Goal: Entertainment & Leisure: Consume media (video, audio)

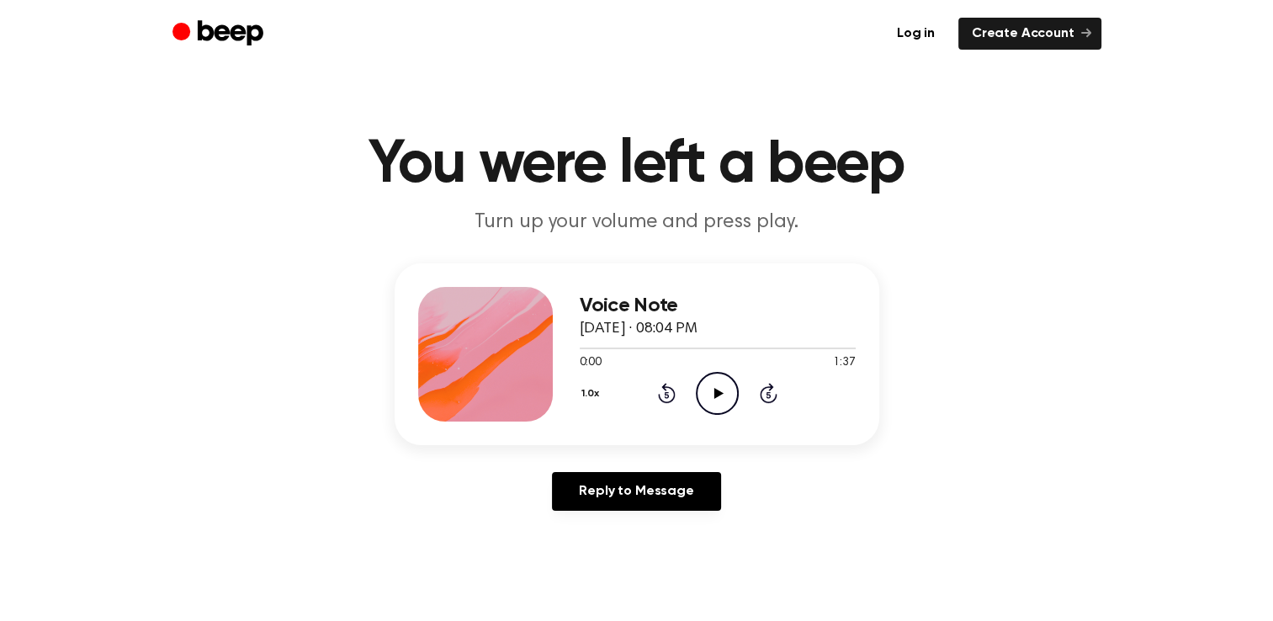
click at [715, 394] on icon at bounding box center [718, 393] width 9 height 11
click at [715, 394] on icon at bounding box center [718, 393] width 8 height 11
click at [714, 391] on icon "Play Audio" at bounding box center [717, 393] width 43 height 43
click at [714, 395] on icon at bounding box center [718, 393] width 8 height 11
drag, startPoint x: 598, startPoint y: 347, endPoint x: 549, endPoint y: 367, distance: 52.8
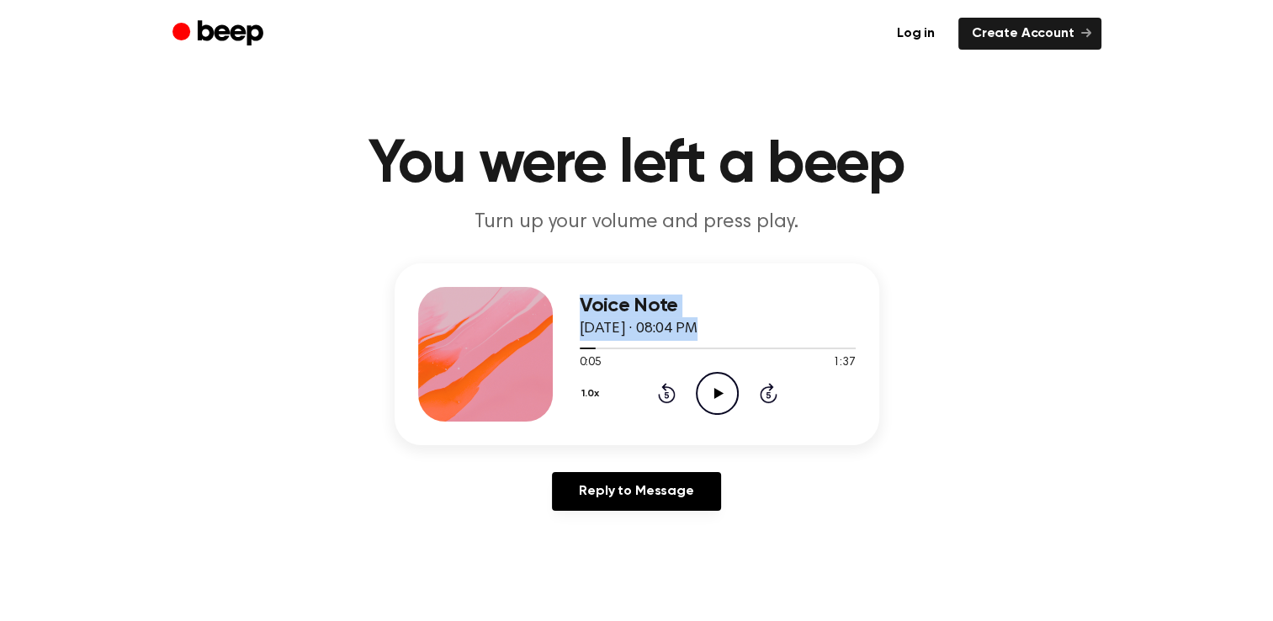
click at [549, 367] on div "Voice Note [DATE] · 08:04 PM 0:05 1:37 Your browser does not support the [objec…" at bounding box center [637, 354] width 485 height 182
click at [323, 586] on main "You were left a beep Turn up your volume and press play. Voice Note [DATE] · 08…" at bounding box center [636, 519] width 1273 height 1038
click at [586, 348] on span at bounding box center [588, 348] width 13 height 13
click at [586, 348] on div at bounding box center [718, 347] width 276 height 13
drag, startPoint x: 585, startPoint y: 342, endPoint x: 545, endPoint y: 352, distance: 40.8
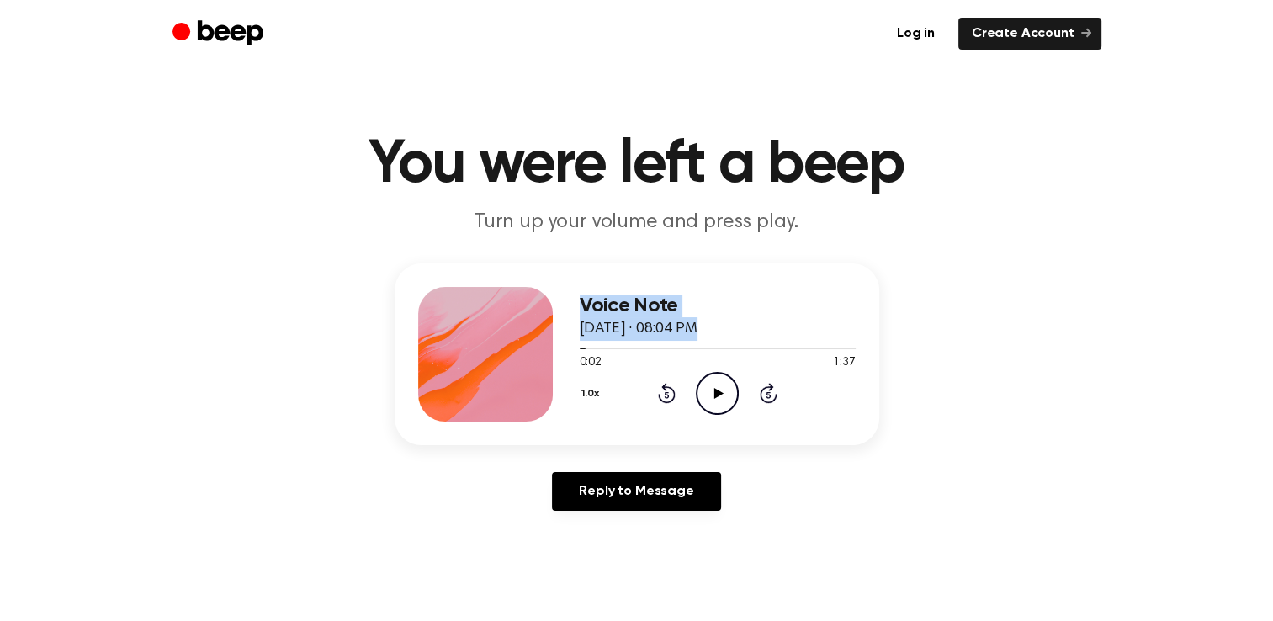
click at [545, 352] on div "Voice Note [DATE] · 08:04 PM 0:02 1:37 Your browser does not support the [objec…" at bounding box center [637, 354] width 485 height 182
drag, startPoint x: 545, startPoint y: 352, endPoint x: 719, endPoint y: 398, distance: 180.2
click at [719, 398] on icon "Play Audio" at bounding box center [717, 393] width 43 height 43
drag, startPoint x: 583, startPoint y: 347, endPoint x: 539, endPoint y: 348, distance: 43.8
click at [539, 348] on div "Voice Note [DATE] · 08:04 PM 0:04 1:37 Your browser does not support the [objec…" at bounding box center [637, 354] width 485 height 182
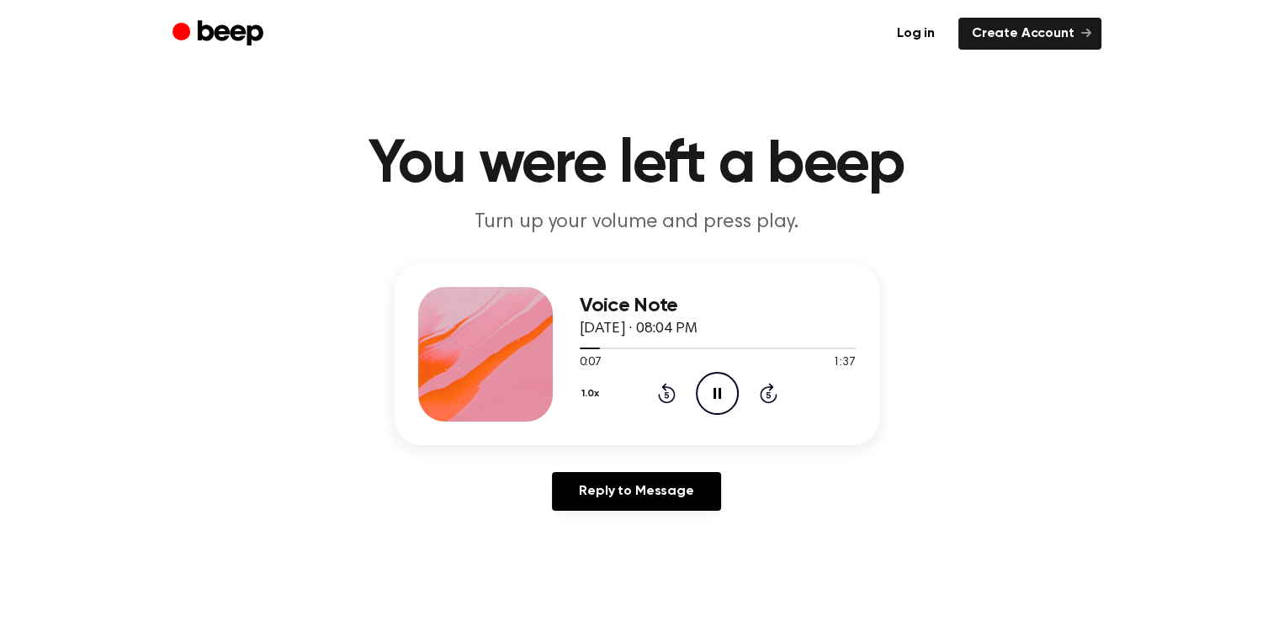
drag, startPoint x: 716, startPoint y: 382, endPoint x: 719, endPoint y: 397, distance: 15.5
click at [719, 397] on icon "Pause Audio" at bounding box center [717, 393] width 43 height 43
click at [714, 383] on icon "Play Audio" at bounding box center [717, 393] width 43 height 43
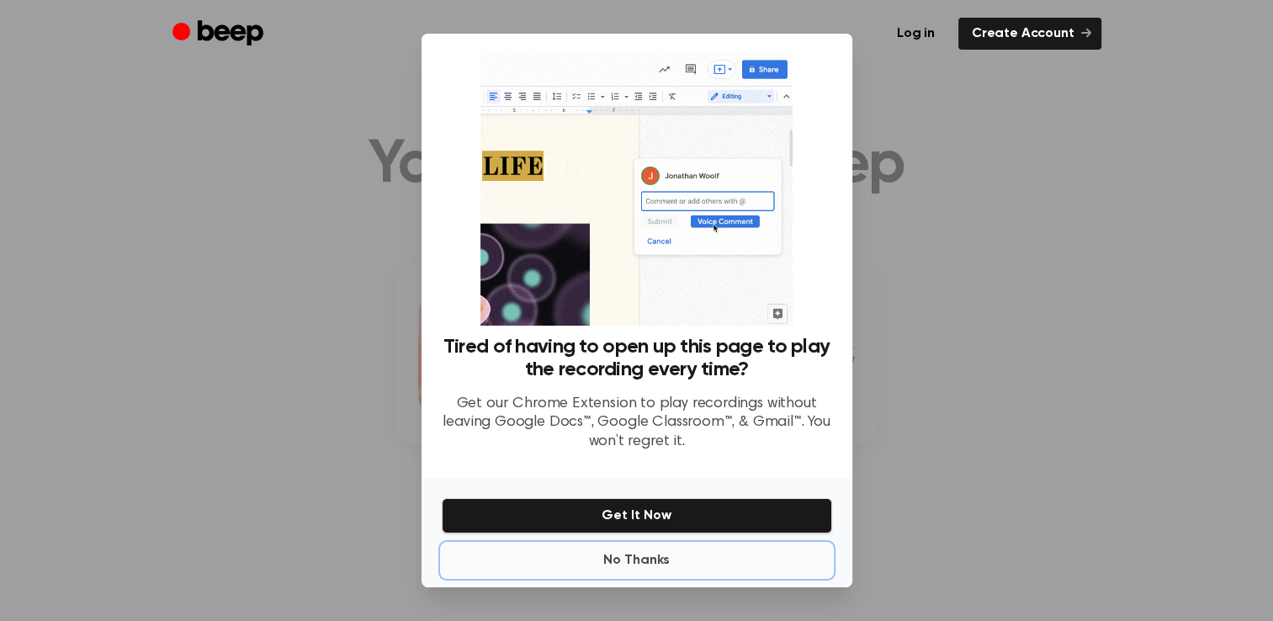
click at [650, 564] on button "No Thanks" at bounding box center [637, 561] width 390 height 34
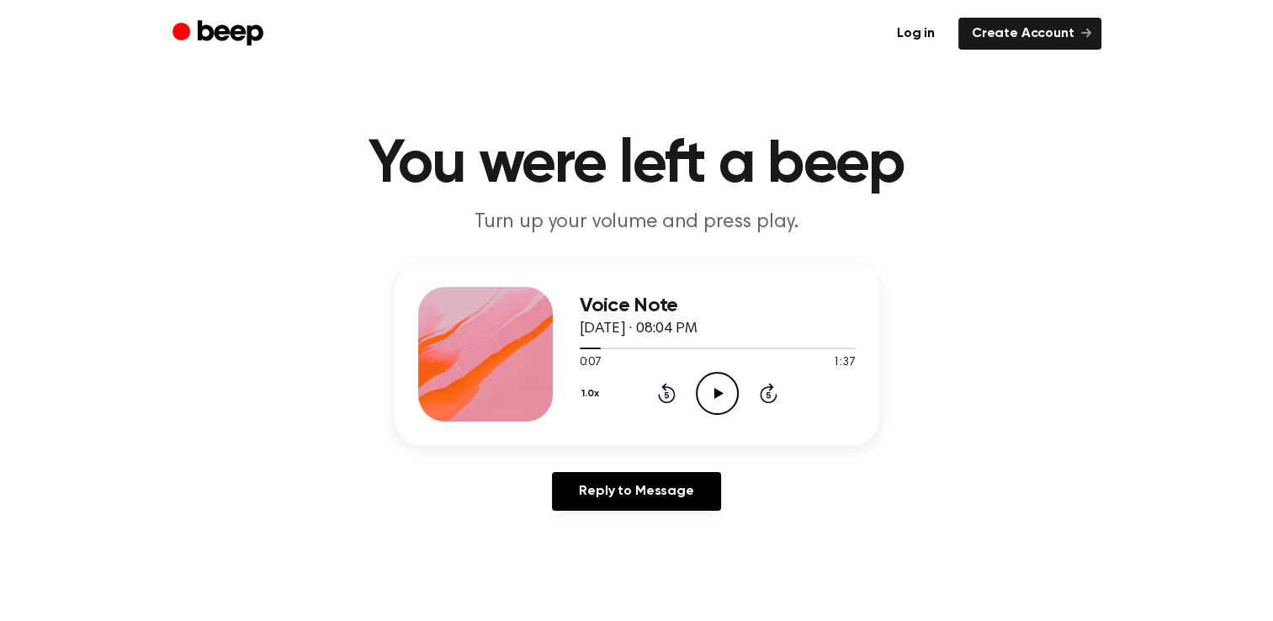
click at [721, 379] on icon "Play Audio" at bounding box center [717, 393] width 43 height 43
click at [717, 387] on icon "Pause Audio" at bounding box center [717, 393] width 43 height 43
click at [717, 387] on icon "Play Audio" at bounding box center [717, 393] width 43 height 43
click at [717, 387] on icon "Pause Audio" at bounding box center [717, 393] width 43 height 43
click at [716, 391] on icon at bounding box center [718, 393] width 9 height 11
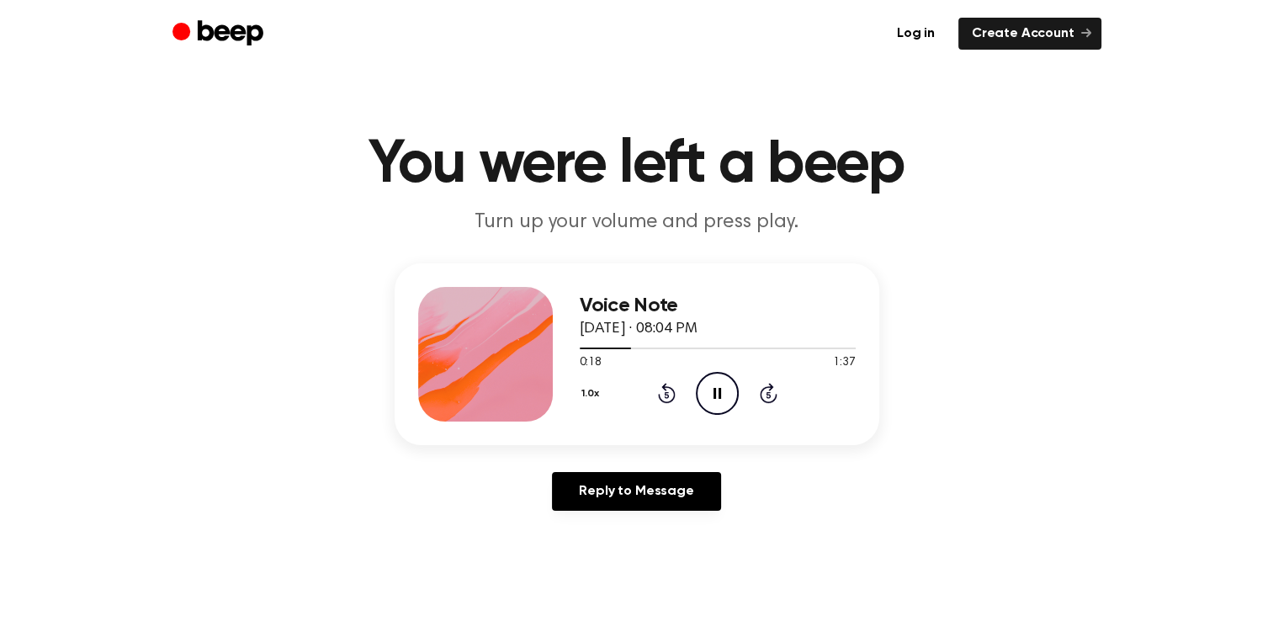
click at [716, 391] on icon "Pause Audio" at bounding box center [717, 393] width 43 height 43
click at [719, 403] on icon "Play Audio" at bounding box center [717, 393] width 43 height 43
click at [714, 393] on icon at bounding box center [718, 393] width 8 height 11
click at [714, 393] on icon "Play Audio" at bounding box center [717, 393] width 43 height 43
click at [713, 396] on icon "Pause Audio" at bounding box center [717, 393] width 43 height 43
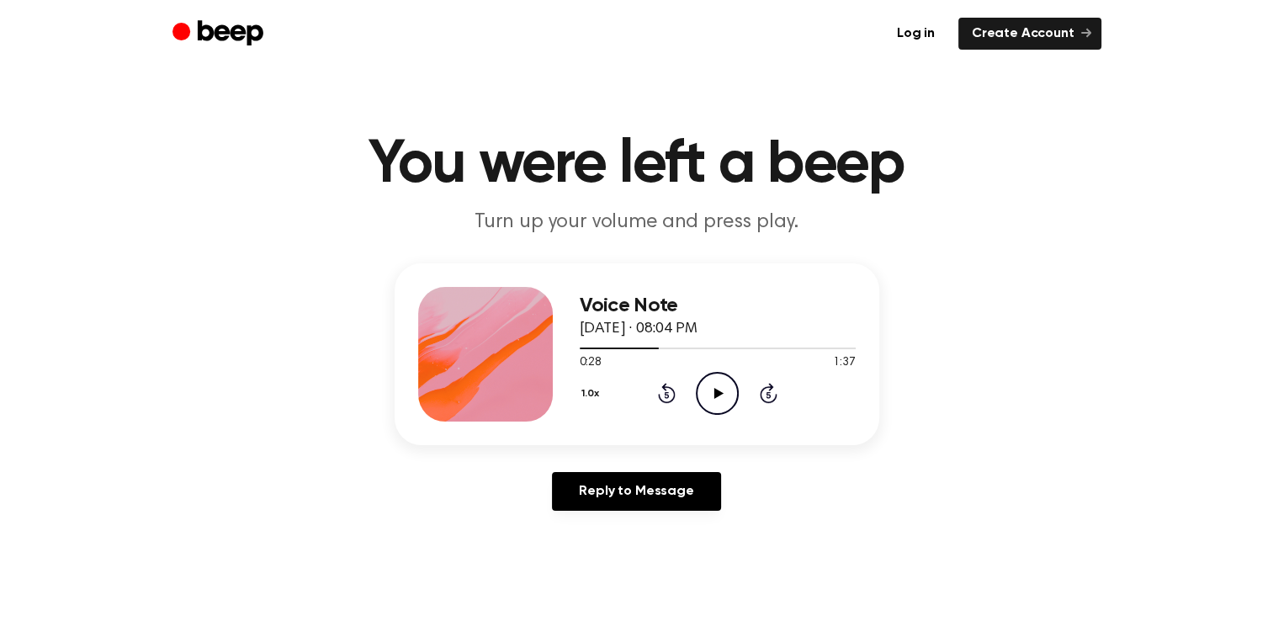
click at [716, 379] on icon "Play Audio" at bounding box center [717, 393] width 43 height 43
drag, startPoint x: 716, startPoint y: 379, endPoint x: 719, endPoint y: 389, distance: 10.4
click at [719, 389] on icon "Pause Audio" at bounding box center [717, 393] width 43 height 43
click at [704, 386] on icon "Play Audio" at bounding box center [717, 393] width 43 height 43
click at [714, 389] on icon at bounding box center [718, 393] width 8 height 11
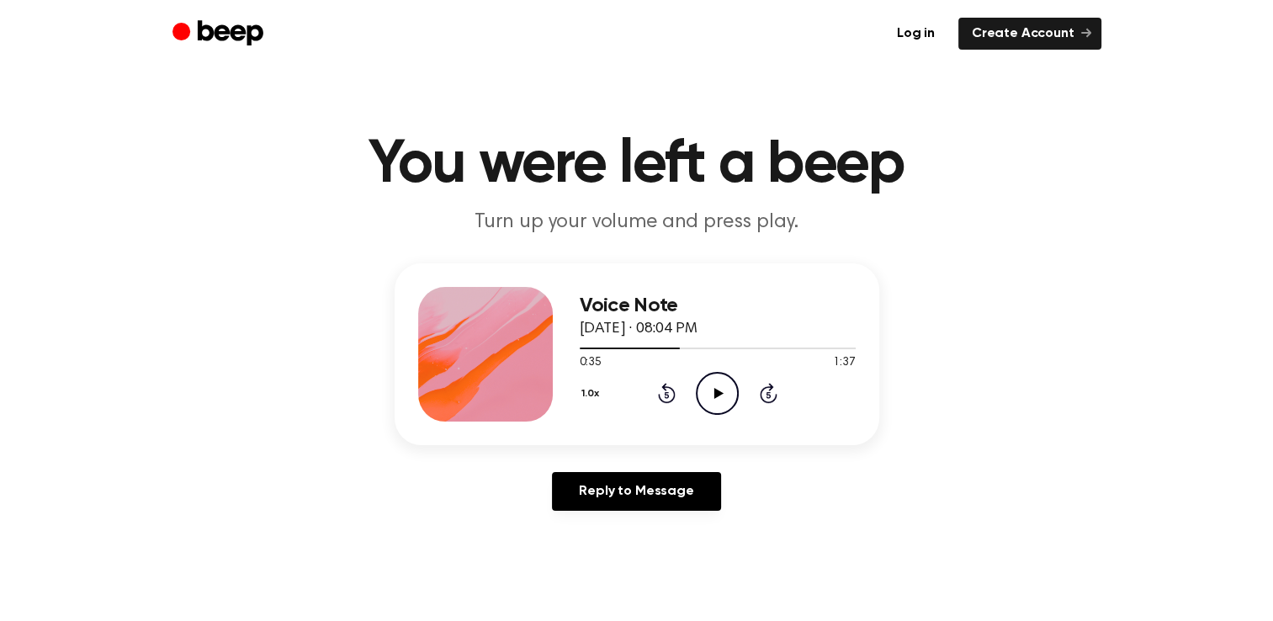
click at [714, 389] on icon at bounding box center [718, 393] width 9 height 11
click at [705, 392] on icon "Pause Audio" at bounding box center [717, 393] width 43 height 43
click at [705, 392] on icon "Play Audio" at bounding box center [717, 393] width 43 height 43
click at [716, 392] on icon "Pause Audio" at bounding box center [717, 393] width 43 height 43
click at [716, 390] on icon at bounding box center [718, 393] width 9 height 11
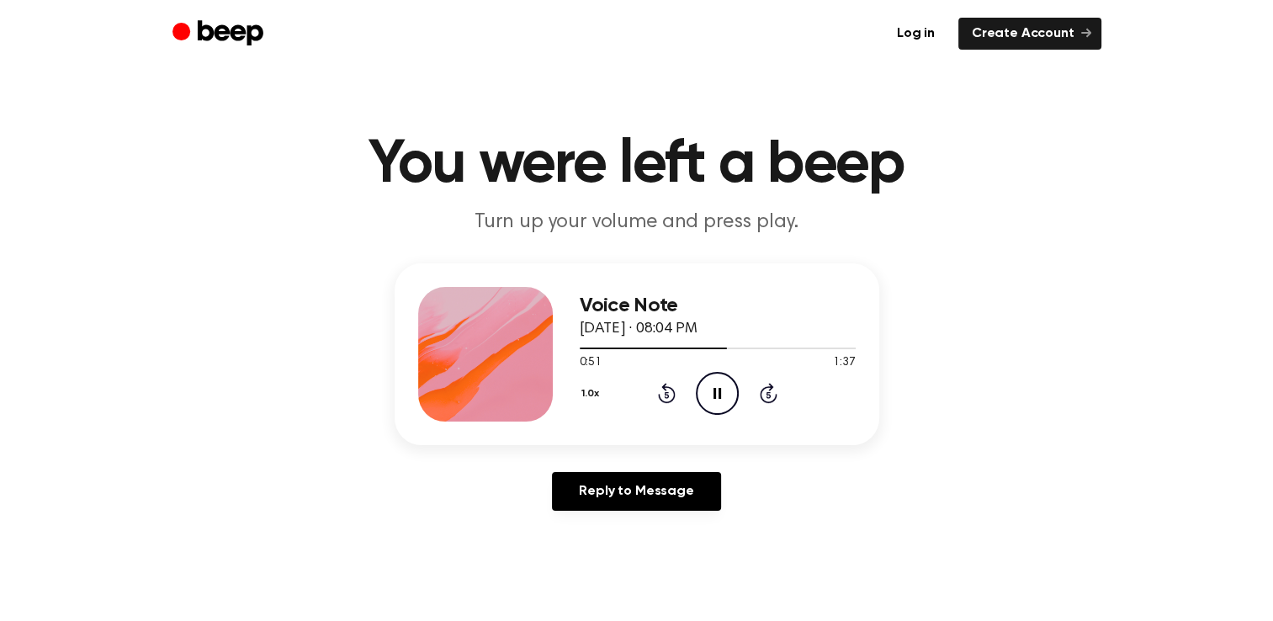
click at [713, 387] on icon "Pause Audio" at bounding box center [717, 393] width 43 height 43
click at [722, 345] on div at bounding box center [718, 347] width 276 height 13
click at [727, 395] on icon "Play Audio" at bounding box center [717, 393] width 43 height 43
click at [719, 395] on icon at bounding box center [718, 393] width 8 height 11
click at [719, 395] on icon at bounding box center [718, 393] width 9 height 11
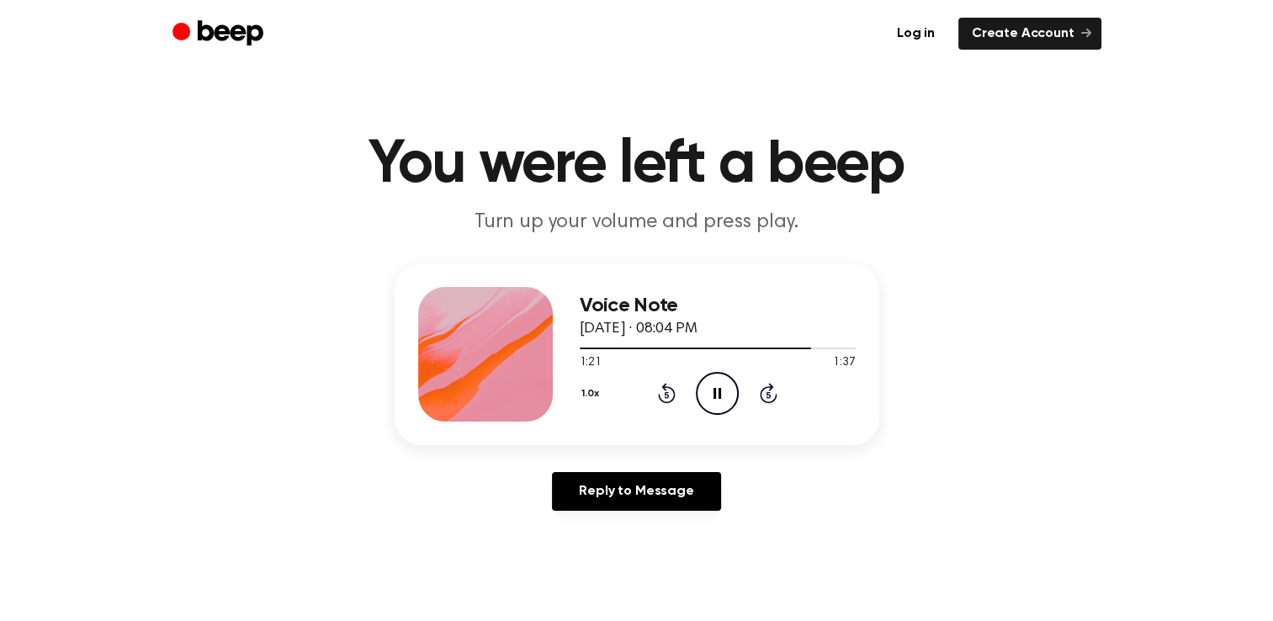
click at [719, 395] on icon at bounding box center [718, 393] width 8 height 11
click at [664, 384] on icon at bounding box center [667, 393] width 18 height 20
click at [712, 385] on icon "Play Audio" at bounding box center [717, 393] width 43 height 43
click at [670, 399] on icon "Rewind 5 seconds" at bounding box center [666, 393] width 19 height 22
click at [729, 398] on icon "Pause Audio" at bounding box center [717, 393] width 43 height 43
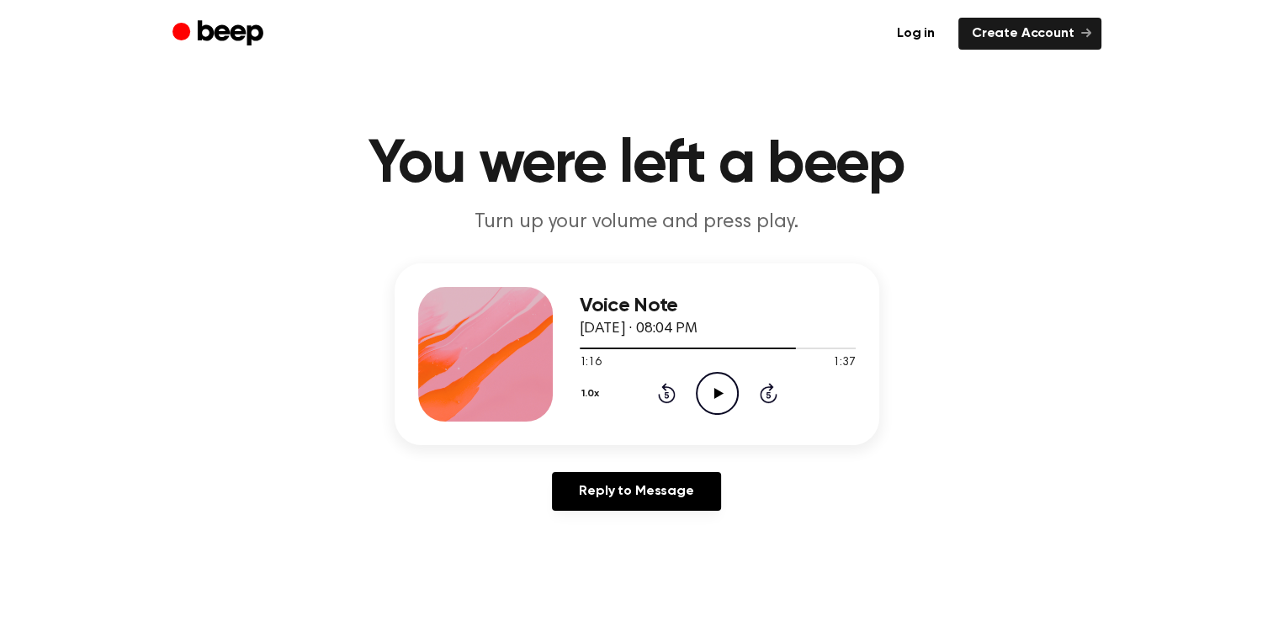
click at [669, 396] on icon "Rewind 5 seconds" at bounding box center [666, 393] width 19 height 22
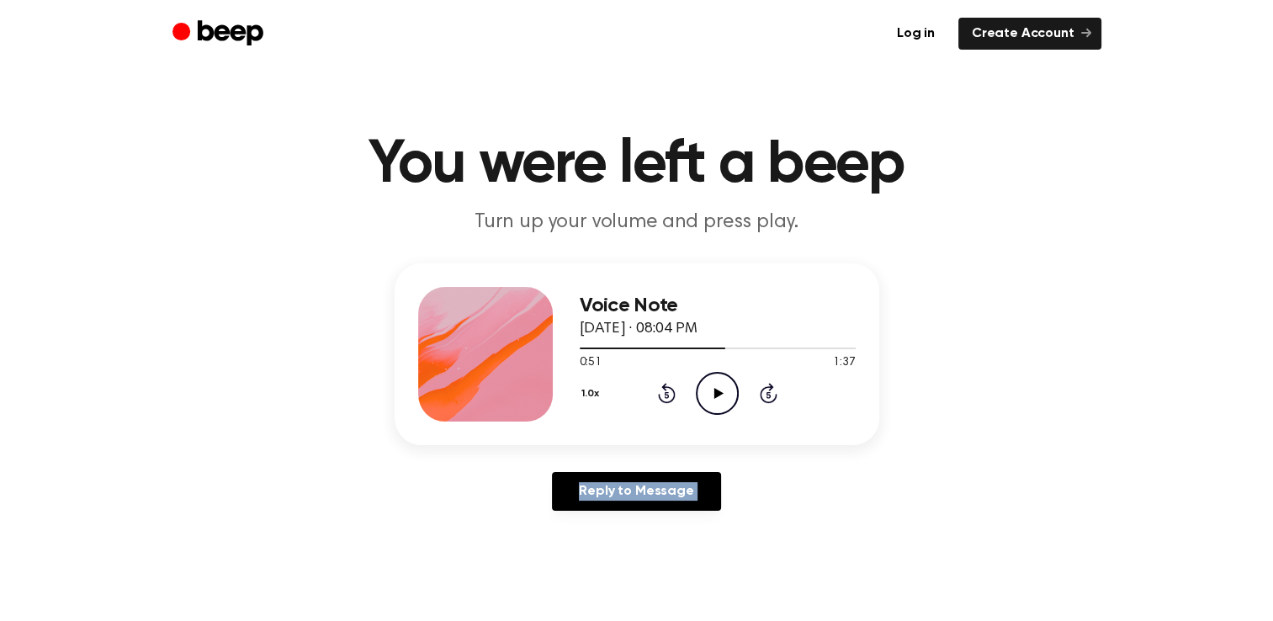
click at [669, 396] on icon "Rewind 5 seconds" at bounding box center [666, 393] width 19 height 22
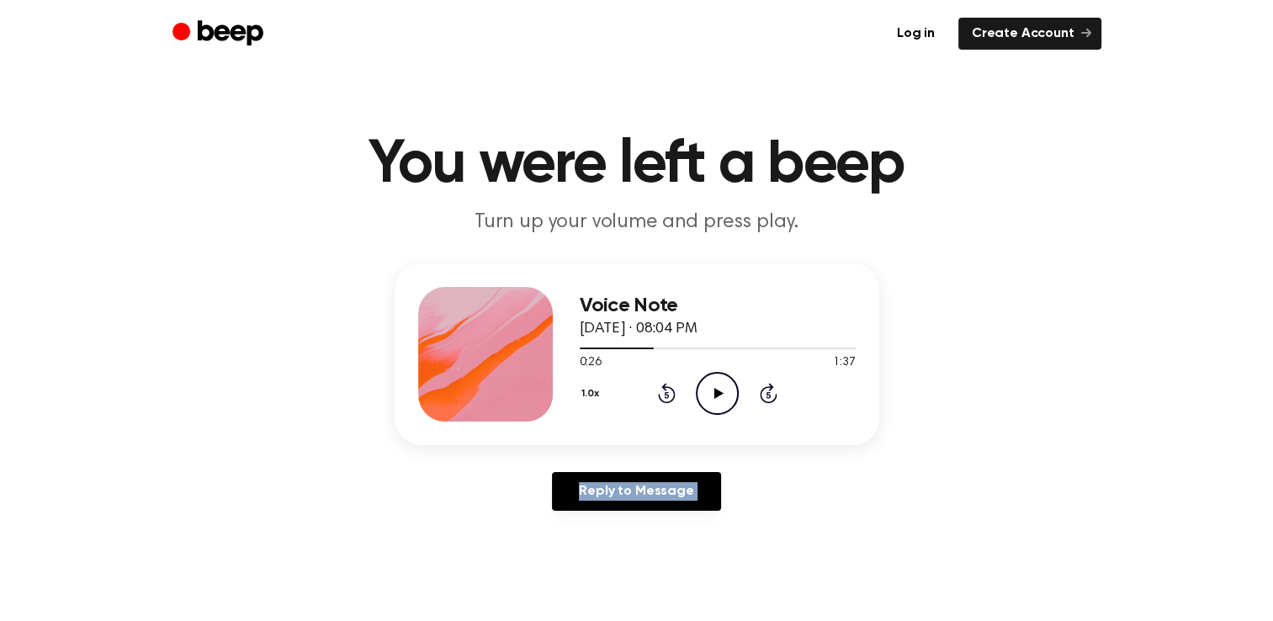
click at [669, 396] on icon "Rewind 5 seconds" at bounding box center [666, 393] width 19 height 22
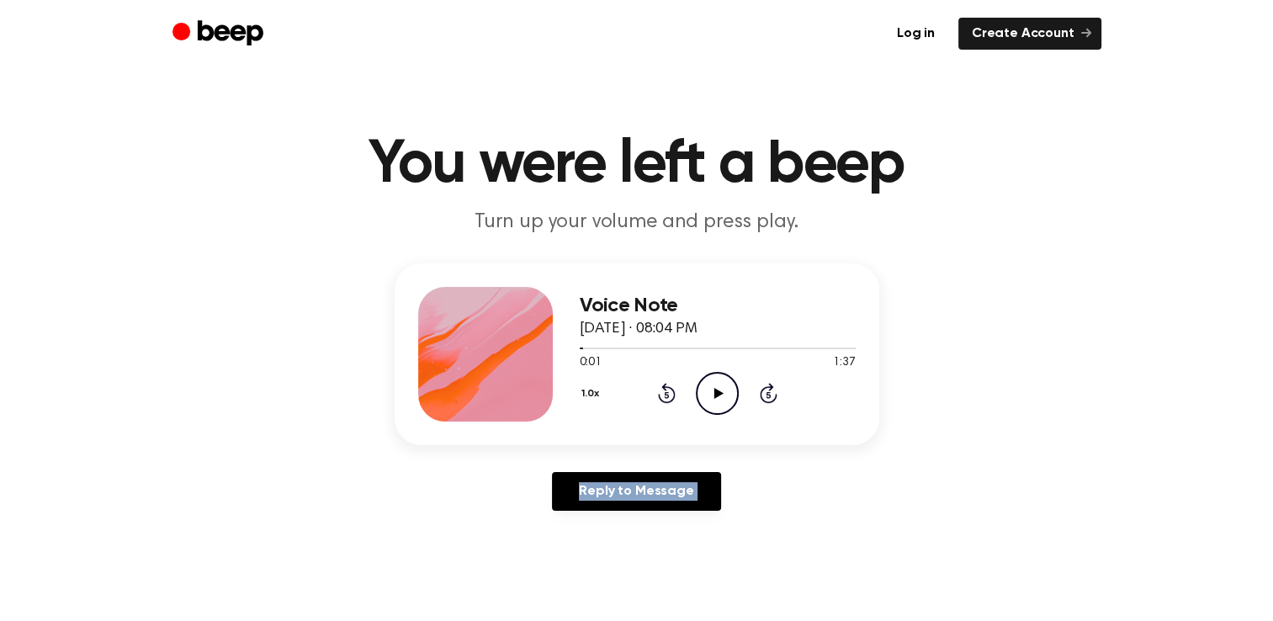
click at [669, 396] on icon "Rewind 5 seconds" at bounding box center [666, 393] width 19 height 22
drag, startPoint x: 669, startPoint y: 396, endPoint x: 725, endPoint y: 404, distance: 56.9
click at [725, 404] on icon "Play Audio" at bounding box center [717, 393] width 43 height 43
click at [725, 404] on icon "Pause Audio" at bounding box center [717, 393] width 43 height 43
drag, startPoint x: 582, startPoint y: 355, endPoint x: 571, endPoint y: 355, distance: 11.8
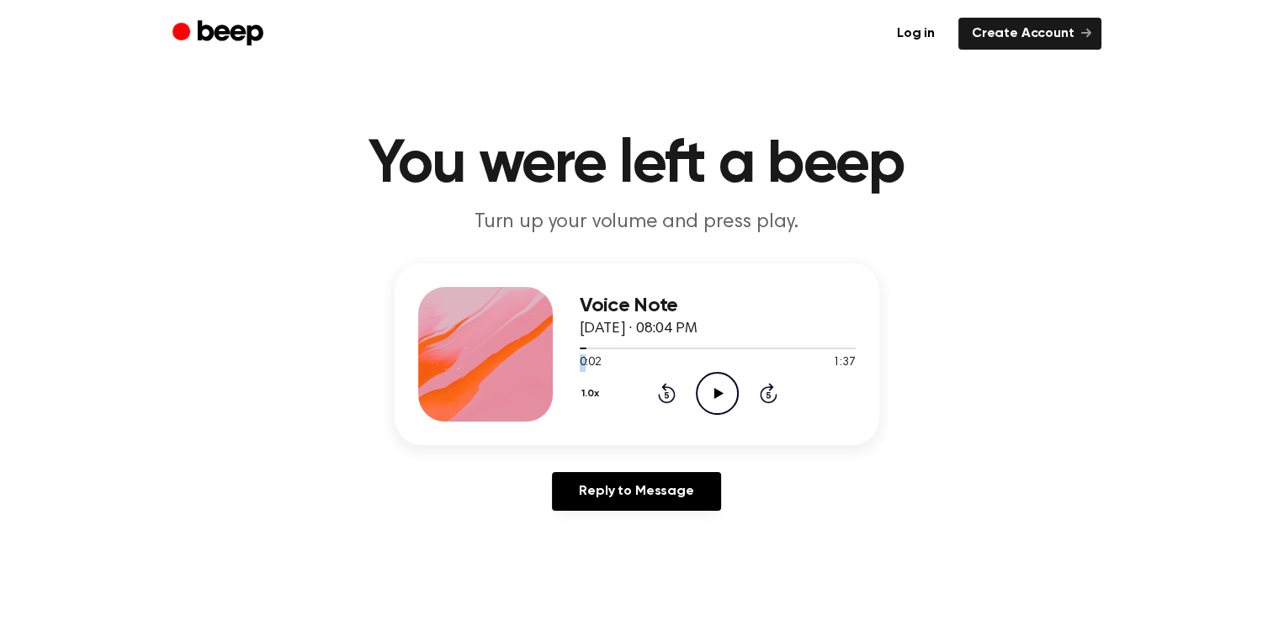
click at [571, 355] on div "Voice Note [DATE] · 08:04 PM 0:02 1:37 Your browser does not support the [objec…" at bounding box center [637, 354] width 485 height 182
drag, startPoint x: 571, startPoint y: 355, endPoint x: 532, endPoint y: 354, distance: 38.7
click at [532, 354] on div "Voice Note [DATE] · 08:04 PM 0:02 1:37 Your browser does not support the [objec…" at bounding box center [637, 354] width 485 height 182
click at [719, 402] on icon "Play Audio" at bounding box center [717, 393] width 43 height 43
click at [719, 402] on icon "Pause Audio" at bounding box center [717, 393] width 43 height 43
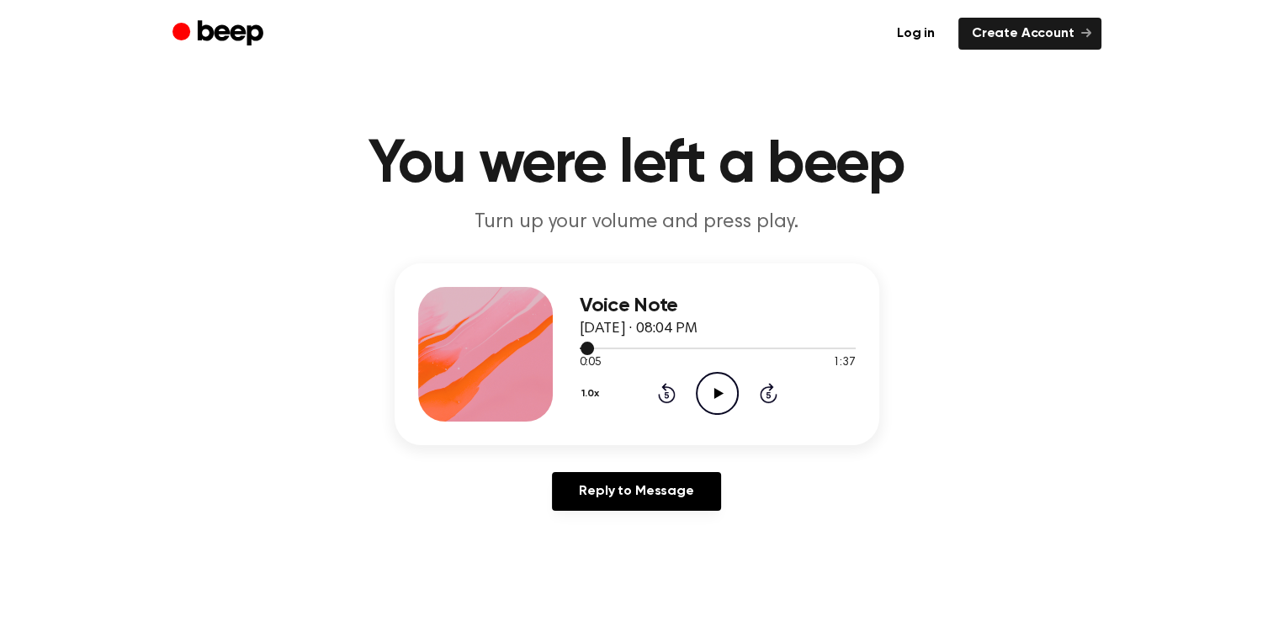
click at [581, 345] on span at bounding box center [587, 348] width 13 height 13
click at [581, 345] on div at bounding box center [718, 347] width 276 height 13
click at [727, 397] on icon "Play Audio" at bounding box center [717, 393] width 43 height 43
click at [727, 397] on icon "Pause Audio" at bounding box center [717, 393] width 43 height 43
click at [727, 397] on icon "Play Audio" at bounding box center [717, 393] width 43 height 43
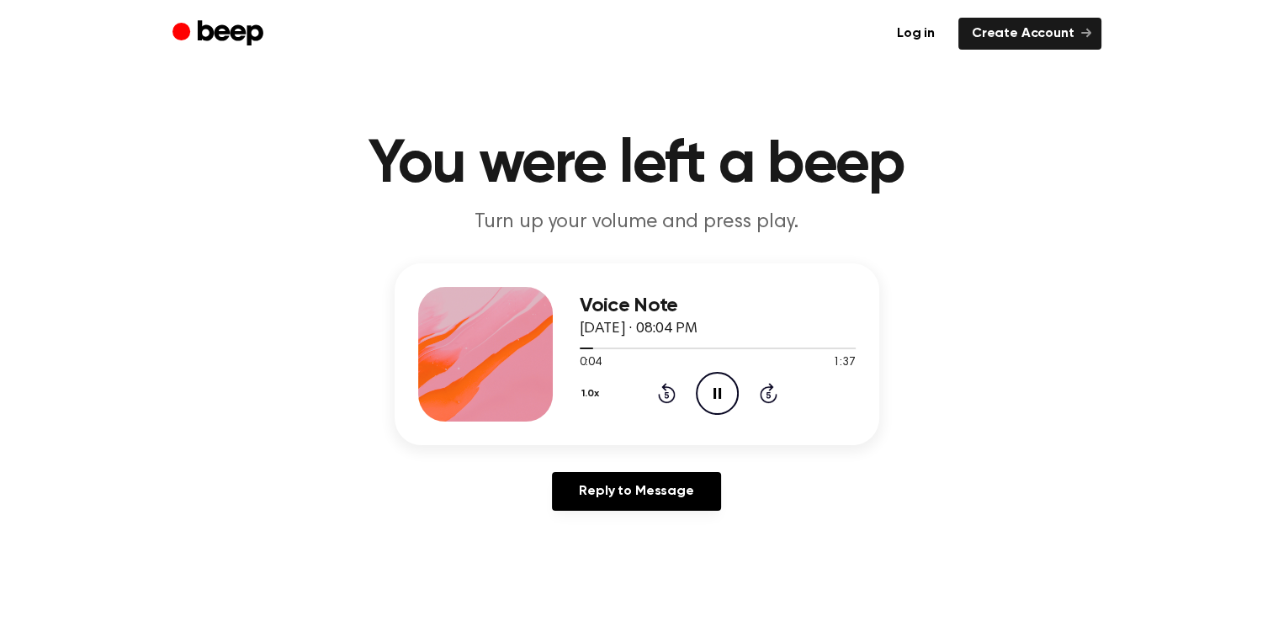
click at [727, 397] on icon "Pause Audio" at bounding box center [717, 393] width 43 height 43
click at [727, 397] on icon "Play Audio" at bounding box center [717, 393] width 43 height 43
click at [727, 397] on icon "Pause Audio" at bounding box center [717, 393] width 43 height 43
drag, startPoint x: 590, startPoint y: 349, endPoint x: 662, endPoint y: 394, distance: 85.0
click at [662, 394] on div "Voice Note [DATE] · 08:04 PM 0:06 1:37 Your browser does not support the [objec…" at bounding box center [718, 354] width 276 height 135
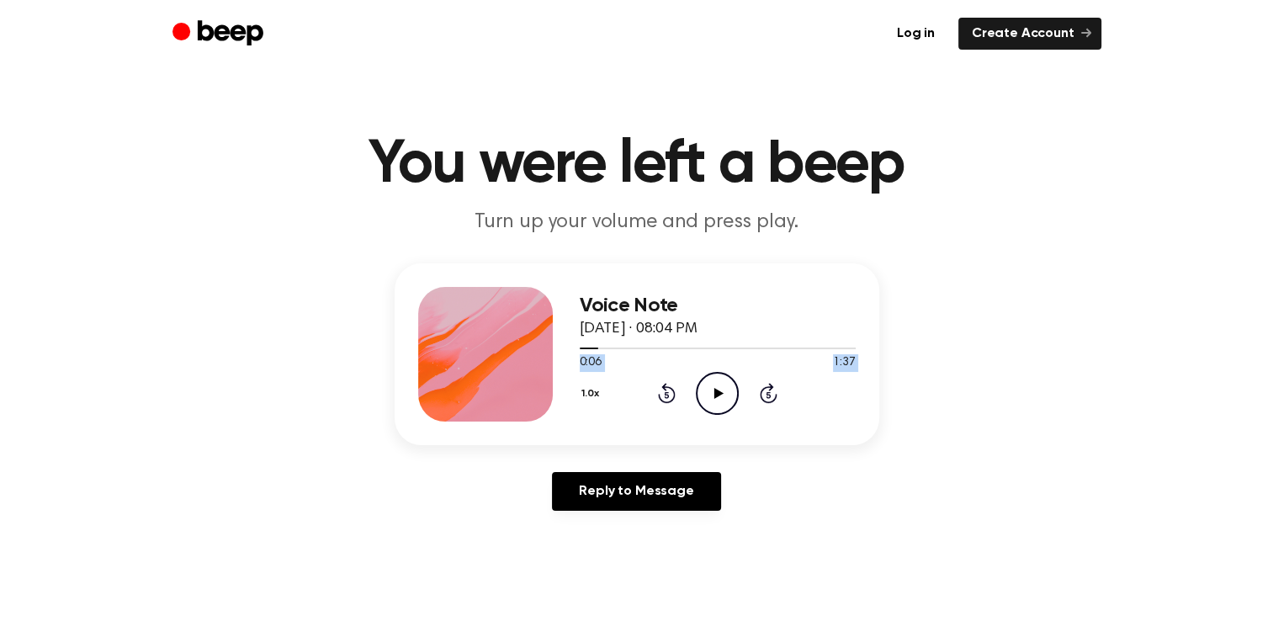
click at [662, 394] on icon "Rewind 5 seconds" at bounding box center [666, 393] width 19 height 22
click at [724, 403] on icon "Play Audio" at bounding box center [717, 393] width 43 height 43
click at [724, 403] on icon "Pause Audio" at bounding box center [717, 393] width 43 height 43
click at [724, 403] on icon "Play Audio" at bounding box center [717, 393] width 43 height 43
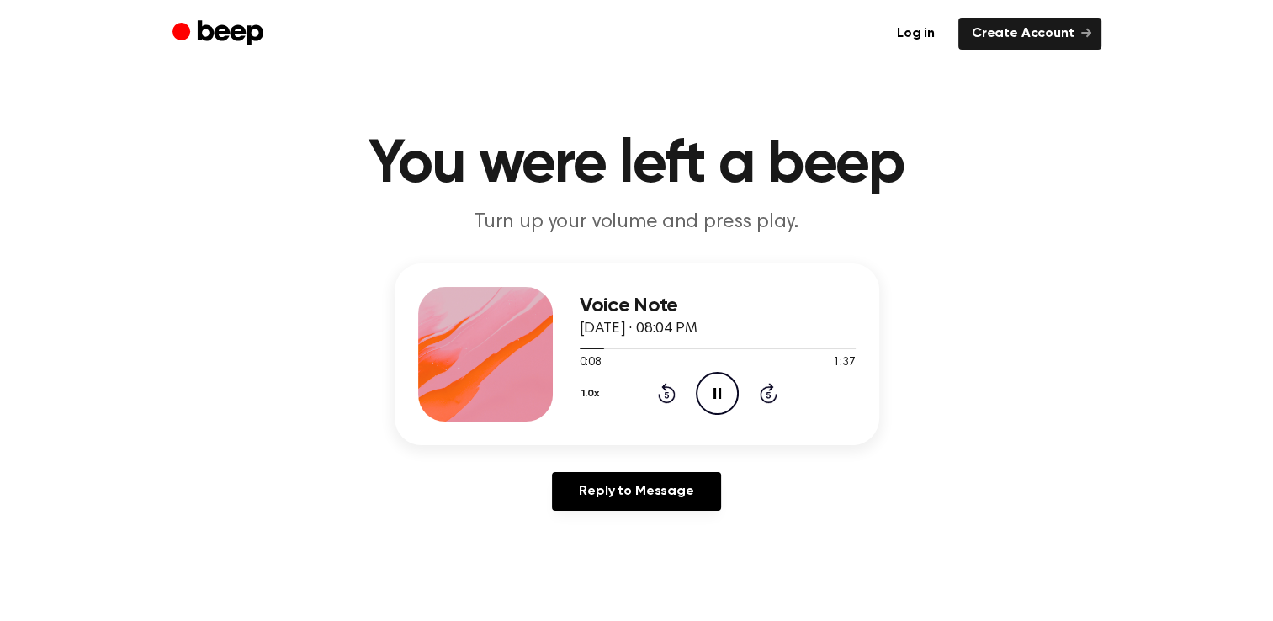
click at [724, 403] on icon "Pause Audio" at bounding box center [717, 393] width 43 height 43
click at [724, 403] on icon "Play Audio" at bounding box center [717, 393] width 43 height 43
click at [724, 403] on icon "Pause Audio" at bounding box center [717, 393] width 43 height 43
click at [724, 403] on icon "Play Audio" at bounding box center [717, 393] width 43 height 43
click at [715, 385] on icon "Pause Audio" at bounding box center [717, 393] width 43 height 43
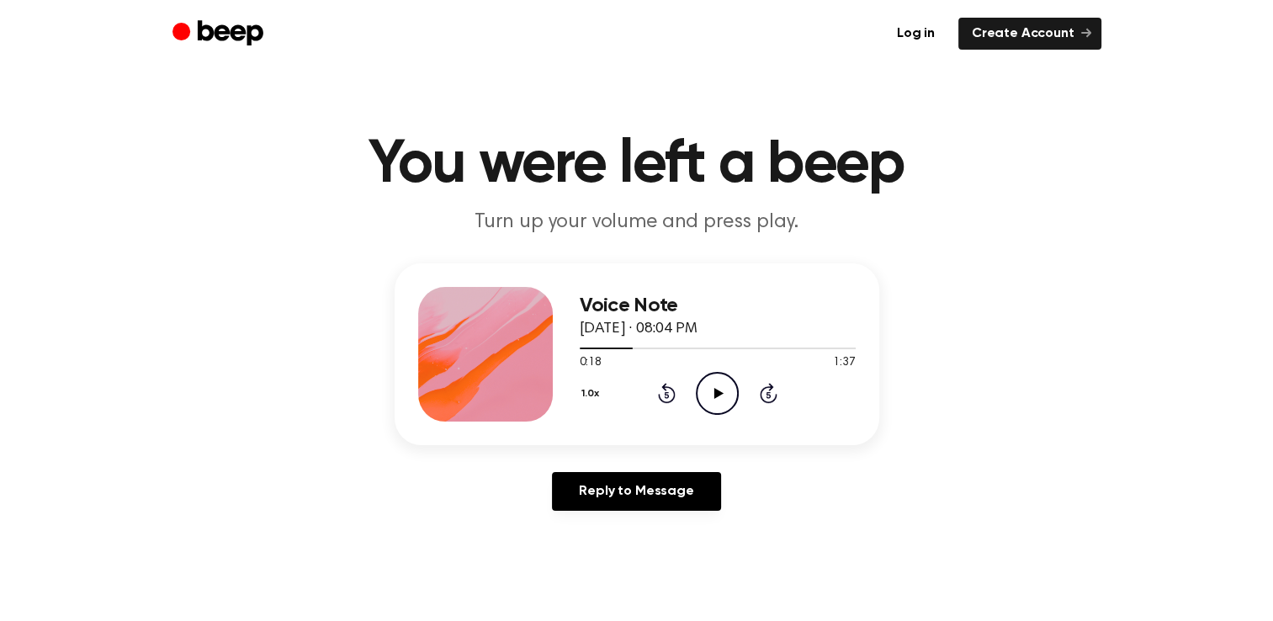
click at [715, 385] on icon "Play Audio" at bounding box center [717, 393] width 43 height 43
click at [714, 385] on icon "Pause Audio" at bounding box center [717, 393] width 43 height 43
